Goal: Register for event/course

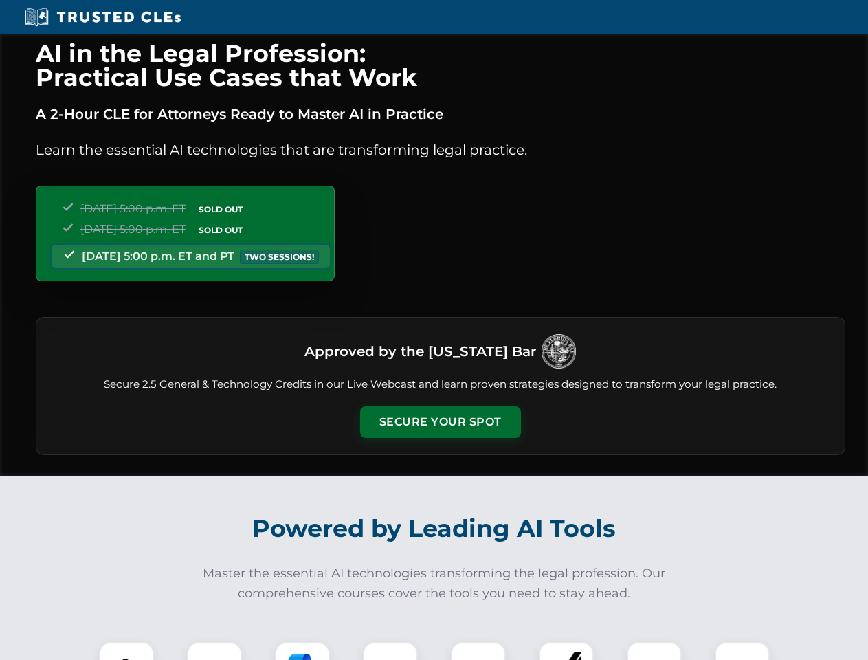
click at [440, 422] on button "Secure Your Spot" at bounding box center [440, 422] width 161 height 32
click at [126, 651] on img at bounding box center [127, 669] width 40 height 40
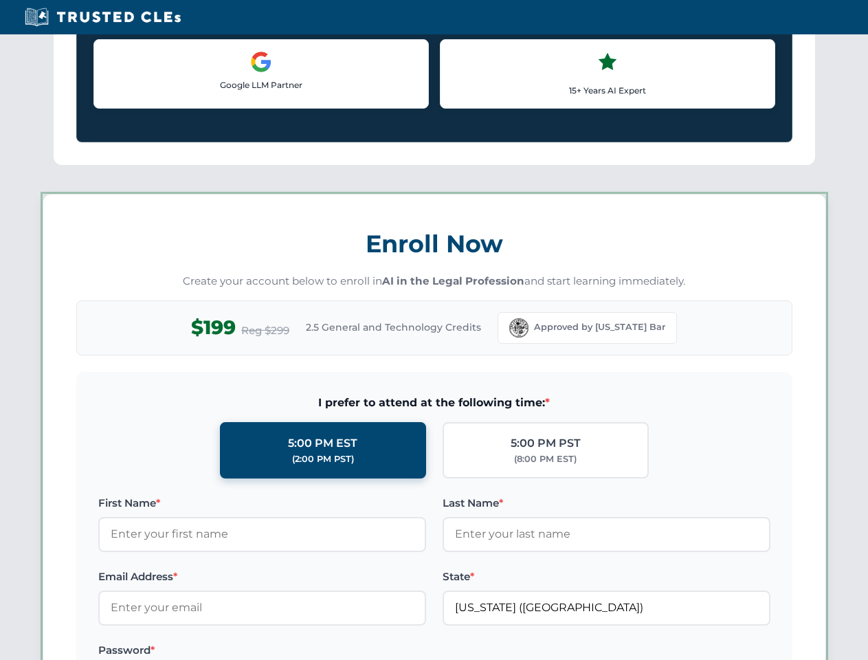
click at [302, 651] on label "Password *" at bounding box center [262, 650] width 328 height 16
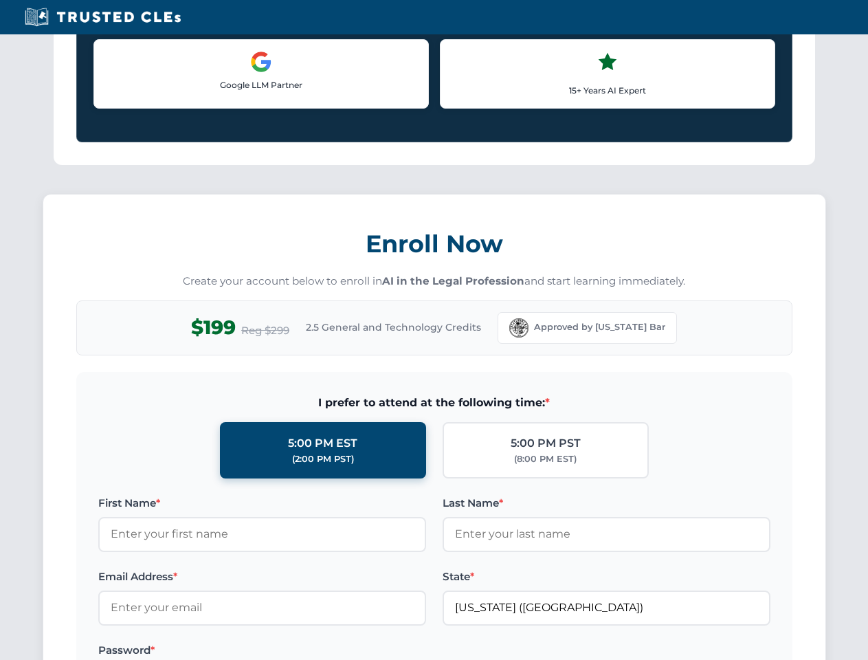
scroll to position [1349, 0]
